Goal: Find specific page/section: Find specific page/section

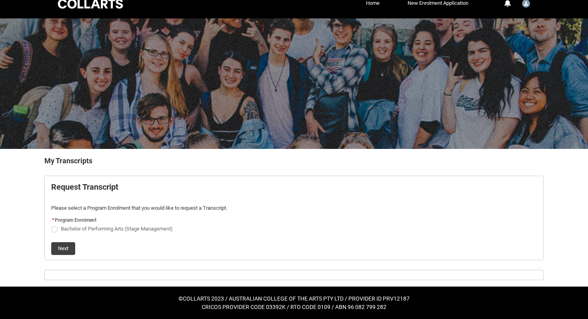
scroll to position [11, 0]
click at [94, 8] on div at bounding box center [90, 4] width 68 height 12
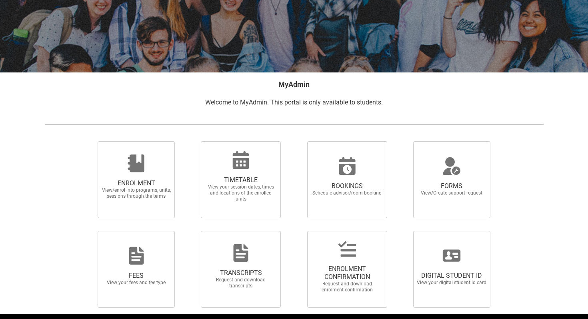
scroll to position [107, 0]
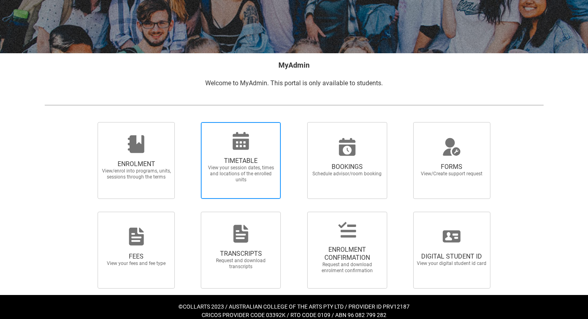
click at [263, 185] on span "TIMETABLE View your session dates, times and locations of the enrolled units" at bounding box center [240, 169] width 77 height 39
click at [191, 122] on input "TIMETABLE View your session dates, times and locations of the enrolled units" at bounding box center [190, 122] width 0 height 0
radio input "true"
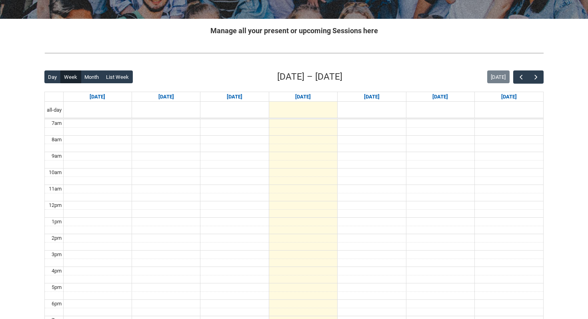
scroll to position [172, 0]
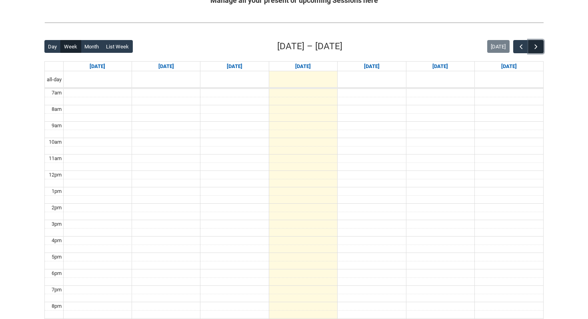
click at [540, 50] on button "button" at bounding box center [535, 46] width 15 height 13
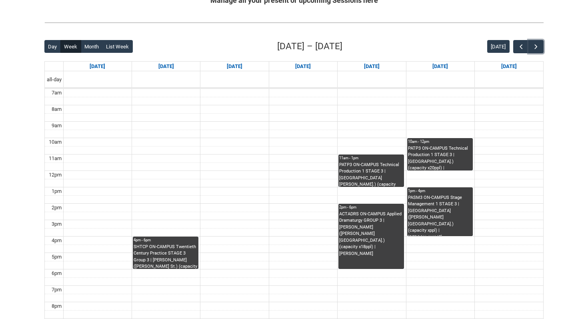
scroll to position [197, 0]
